Goal: Task Accomplishment & Management: Use online tool/utility

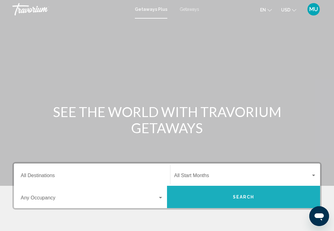
click at [245, 196] on span "Search" at bounding box center [244, 197] width 22 height 5
click at [241, 199] on span "Search" at bounding box center [244, 197] width 22 height 5
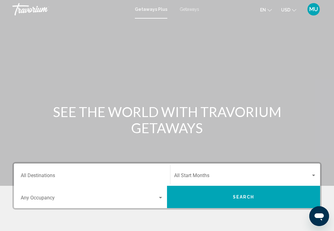
click at [321, 9] on button "MU" at bounding box center [314, 9] width 16 height 13
